Goal: Register for event/course

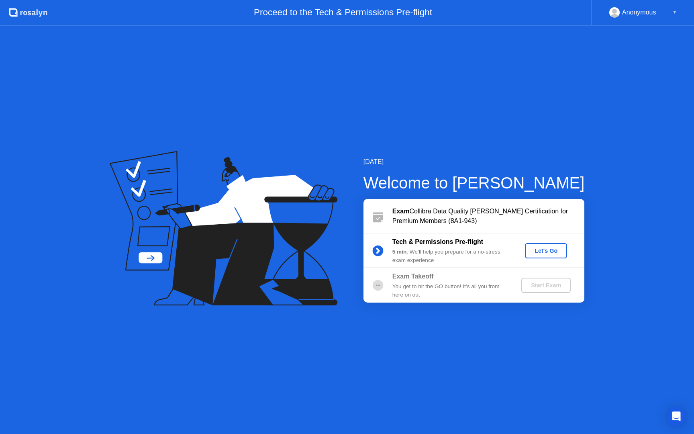
click at [551, 254] on div "Let's Go" at bounding box center [546, 251] width 36 height 6
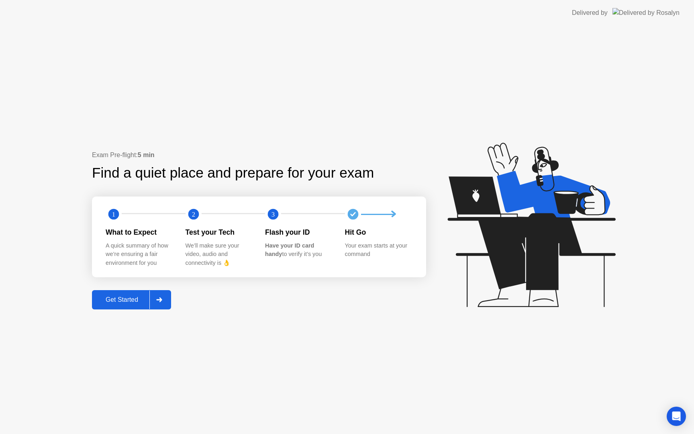
click at [131, 300] on div "Get Started" at bounding box center [121, 299] width 55 height 7
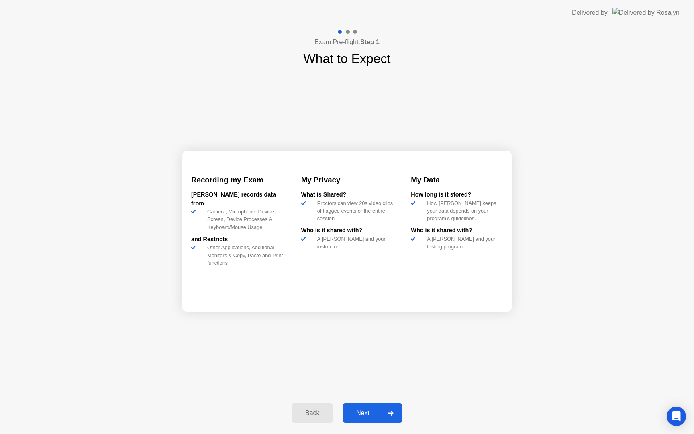
click at [363, 417] on div "Next" at bounding box center [363, 412] width 36 height 7
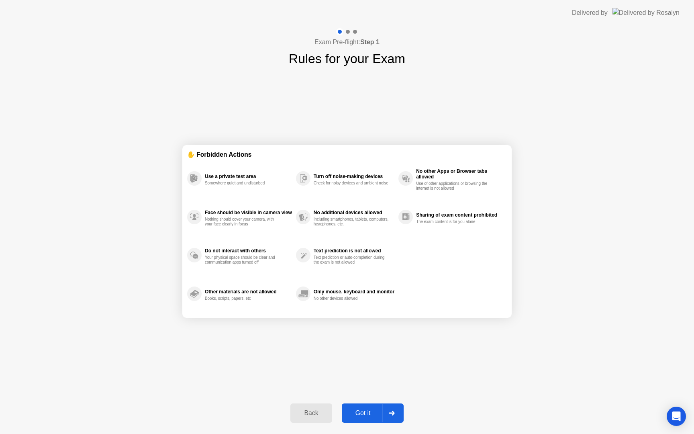
click at [371, 416] on div "Got it" at bounding box center [363, 412] width 38 height 7
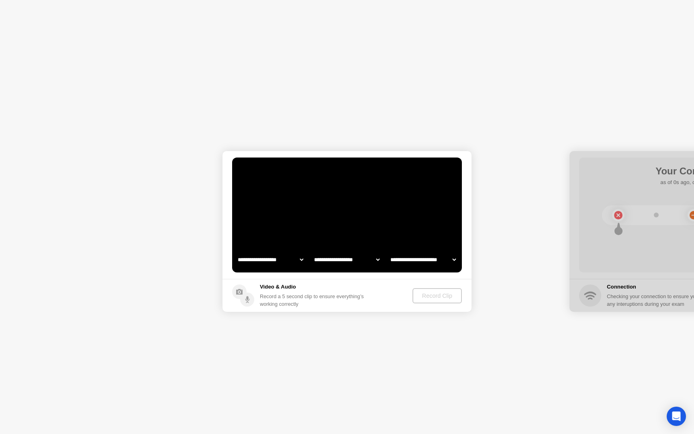
select select "**********"
select select "*******"
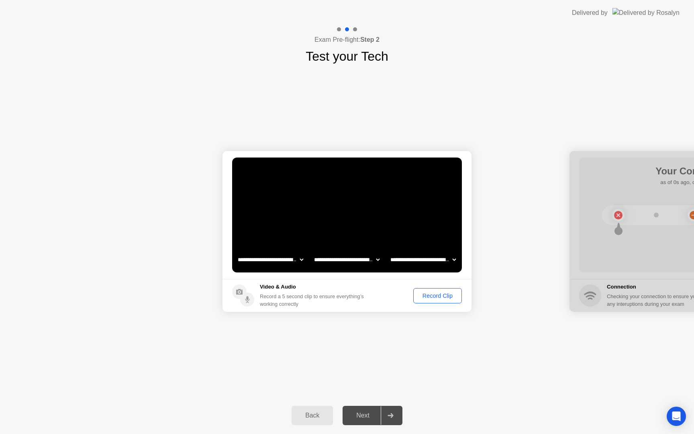
click at [436, 294] on div "Record Clip" at bounding box center [437, 296] width 43 height 6
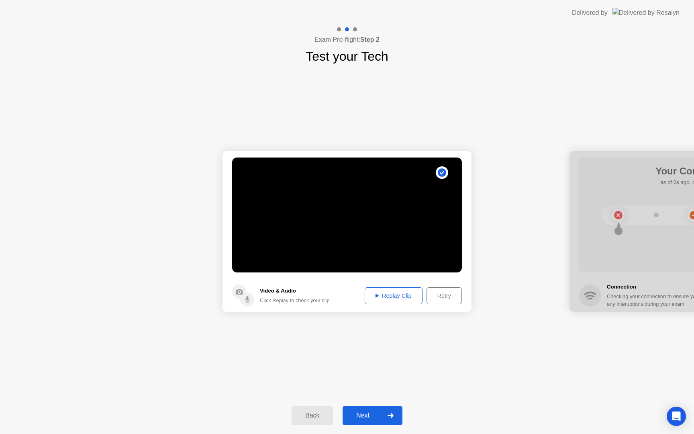
click at [401, 298] on div "Replay Clip" at bounding box center [394, 296] width 52 height 6
click at [365, 412] on div "Next" at bounding box center [363, 415] width 36 height 7
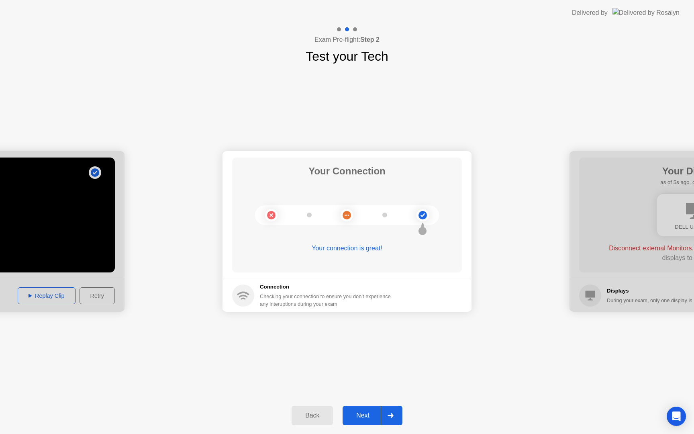
click at [367, 413] on div "Next" at bounding box center [363, 415] width 36 height 7
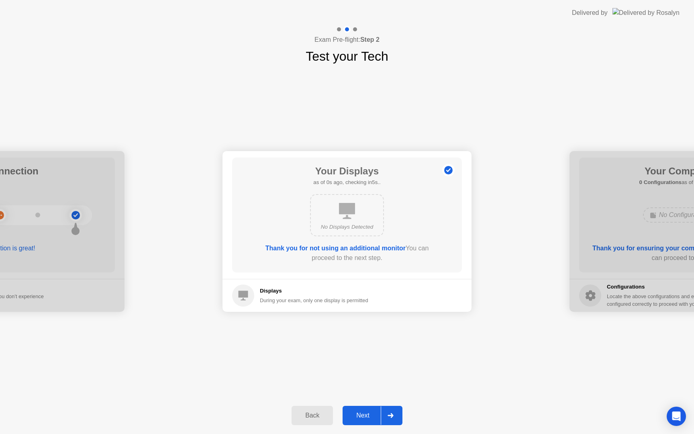
click at [362, 415] on div "Next" at bounding box center [363, 415] width 36 height 7
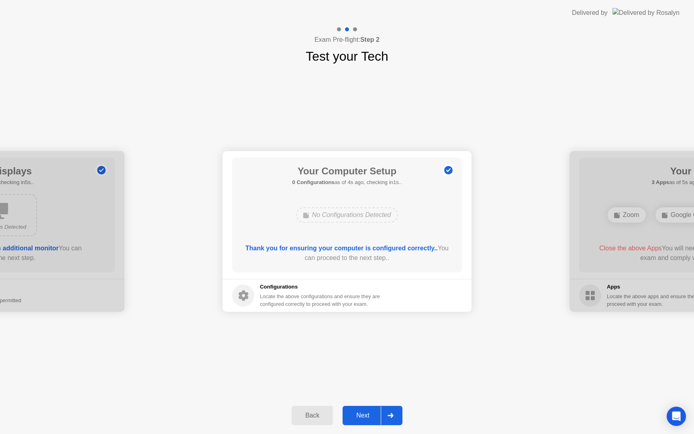
click at [368, 413] on div "Next" at bounding box center [363, 415] width 36 height 7
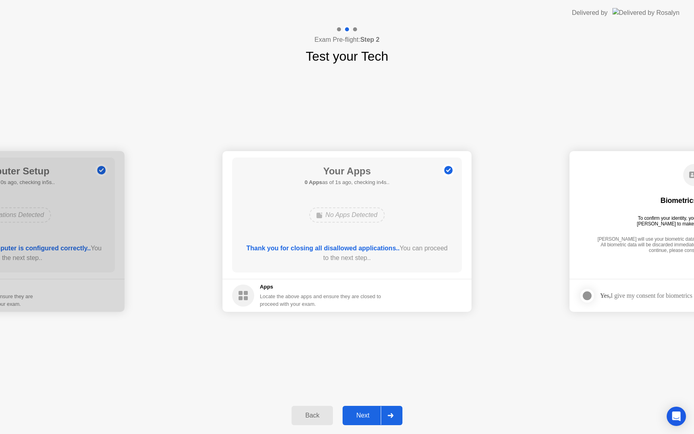
click at [360, 416] on div "Next" at bounding box center [363, 415] width 36 height 7
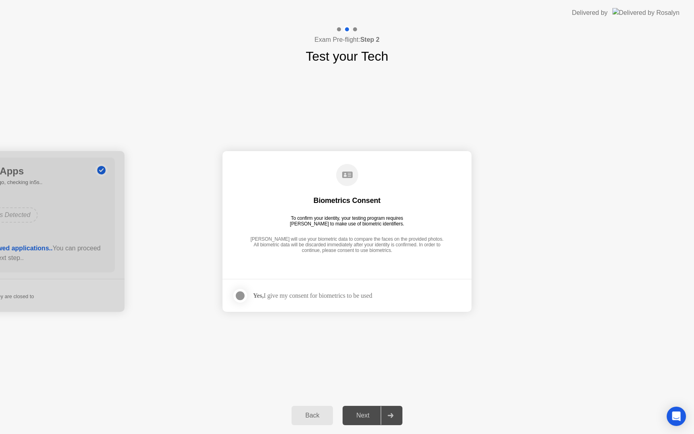
click at [239, 295] on div at bounding box center [240, 296] width 10 height 10
click at [366, 415] on div "Next" at bounding box center [363, 415] width 36 height 7
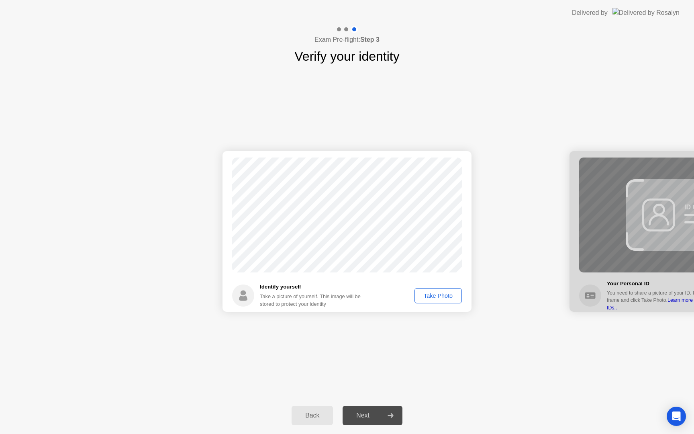
click at [437, 296] on div "Take Photo" at bounding box center [439, 296] width 42 height 6
click at [437, 296] on div "Retake" at bounding box center [443, 296] width 31 height 6
click at [437, 296] on div "Take Photo" at bounding box center [439, 296] width 42 height 6
click at [367, 419] on div "Next" at bounding box center [363, 415] width 36 height 7
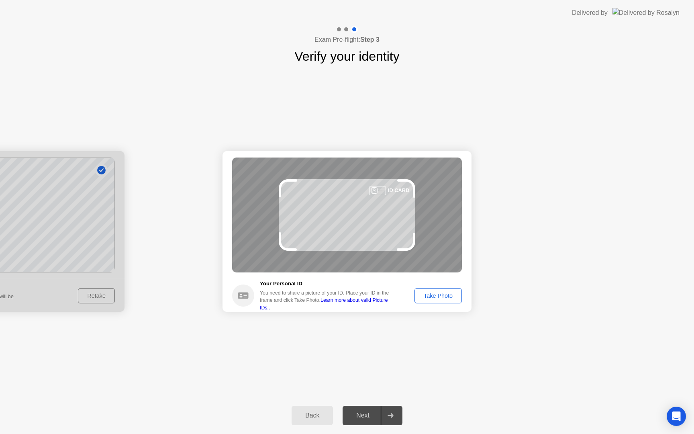
click at [430, 297] on div "Take Photo" at bounding box center [439, 296] width 42 height 6
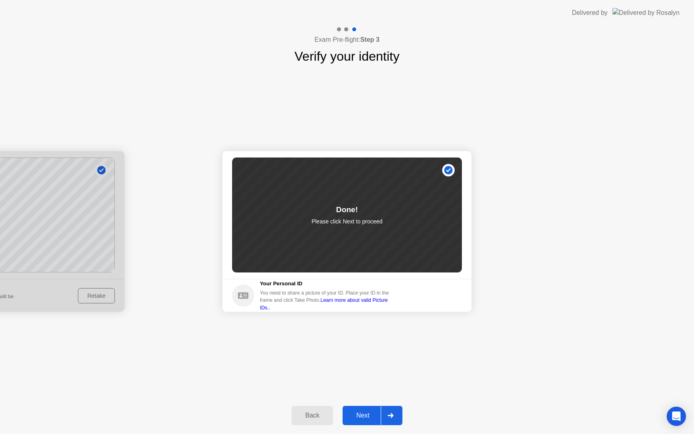
click at [361, 417] on div "Next" at bounding box center [363, 415] width 36 height 7
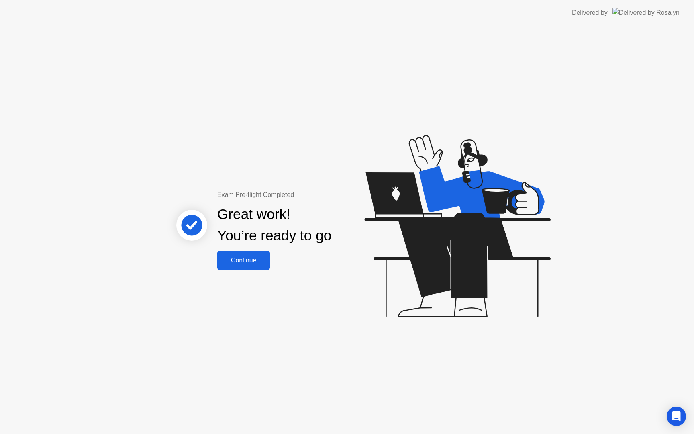
click at [244, 258] on div "Continue" at bounding box center [244, 260] width 48 height 7
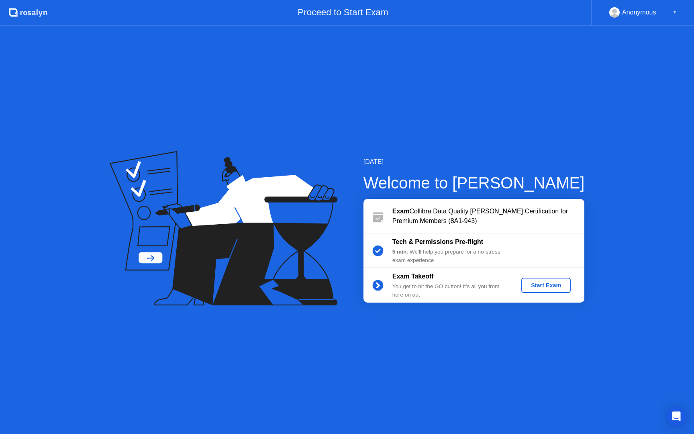
click at [554, 287] on div "Start Exam" at bounding box center [546, 285] width 43 height 6
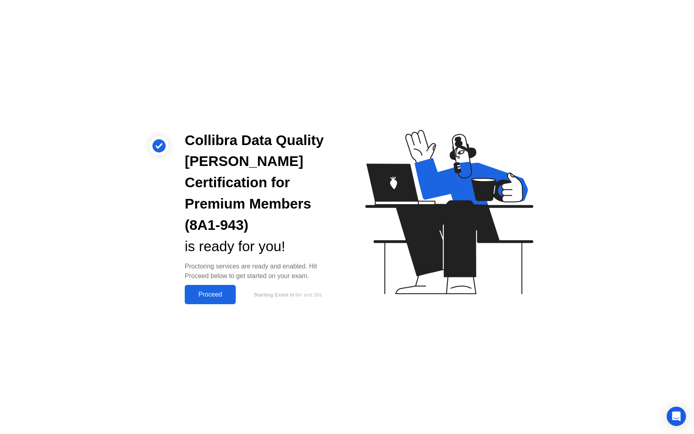
click at [219, 291] on div "Proceed" at bounding box center [210, 294] width 46 height 7
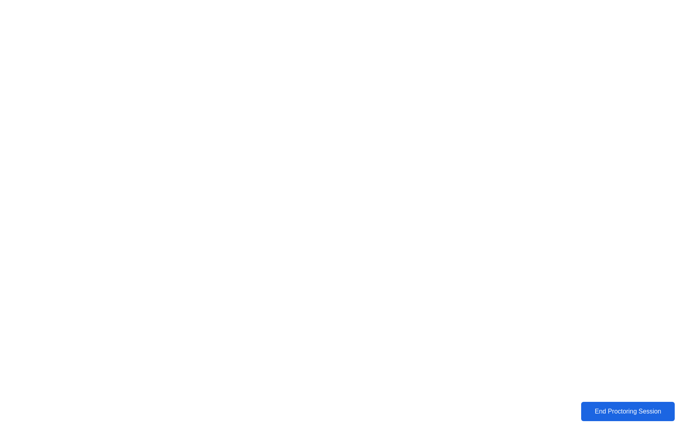
click at [632, 408] on div "End Proctoring Session" at bounding box center [628, 411] width 89 height 7
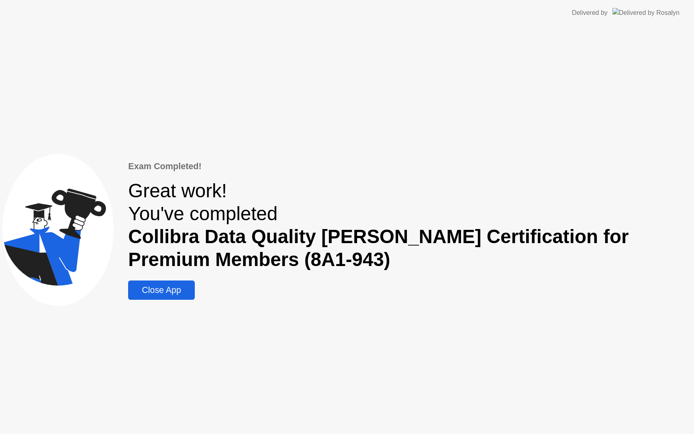
click at [169, 298] on button "Close App" at bounding box center [161, 289] width 66 height 19
